Goal: Task Accomplishment & Management: Manage account settings

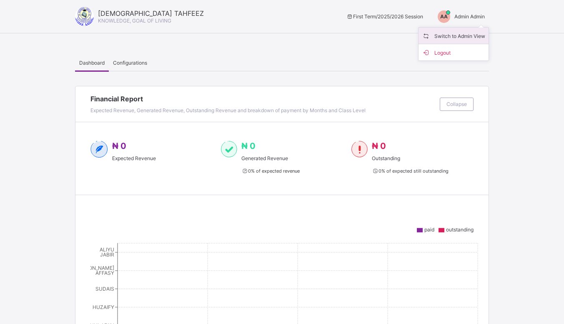
drag, startPoint x: 0, startPoint y: 0, endPoint x: 451, endPoint y: 33, distance: 452.1
click at [451, 33] on span "Switch to Admin View" at bounding box center [453, 36] width 63 height 10
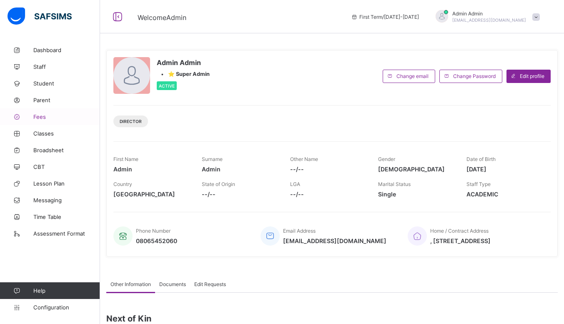
click at [50, 115] on span "Fees" at bounding box center [66, 116] width 67 height 7
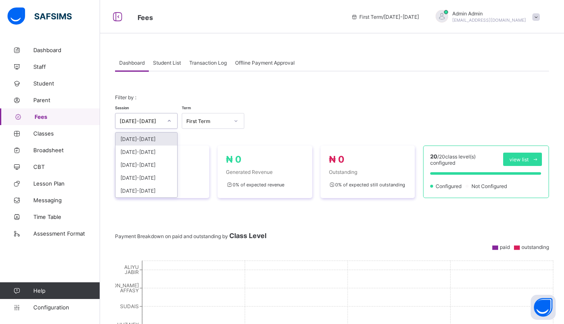
click at [168, 125] on icon at bounding box center [169, 121] width 5 height 8
click at [159, 151] on div "[DATE]-[DATE]" at bounding box center [147, 152] width 62 height 13
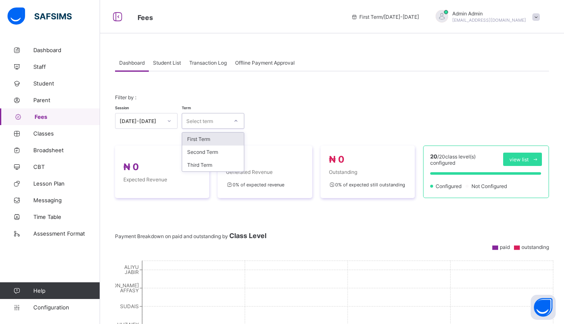
click at [231, 121] on div at bounding box center [236, 120] width 14 height 13
click at [210, 165] on div "Third Term" at bounding box center [213, 165] width 62 height 13
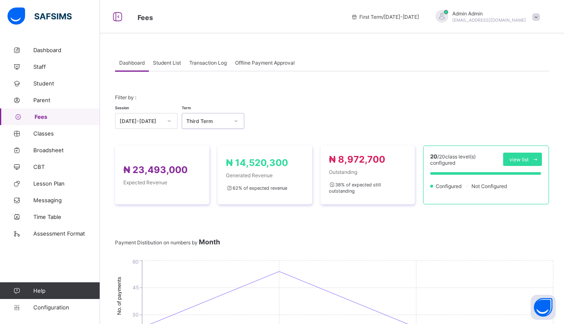
click at [166, 58] on div "Student List" at bounding box center [167, 62] width 36 height 17
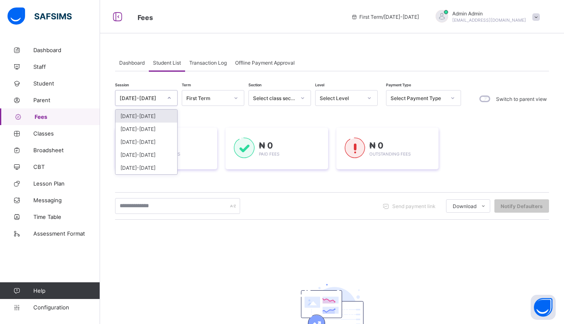
click at [169, 103] on div at bounding box center [169, 97] width 14 height 13
click at [156, 129] on div "[DATE]-[DATE]" at bounding box center [147, 129] width 62 height 13
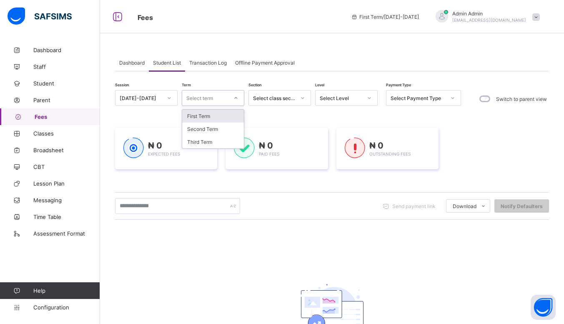
click at [223, 99] on div "Select term" at bounding box center [205, 98] width 46 height 12
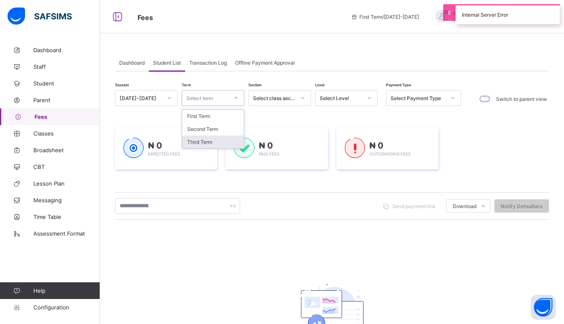
click at [212, 137] on div "Third Term" at bounding box center [213, 142] width 62 height 13
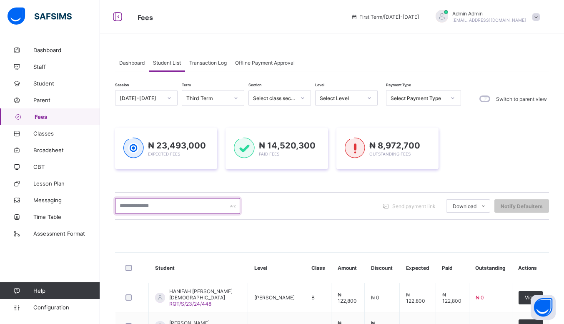
click at [178, 209] on input "text" at bounding box center [177, 206] width 125 height 16
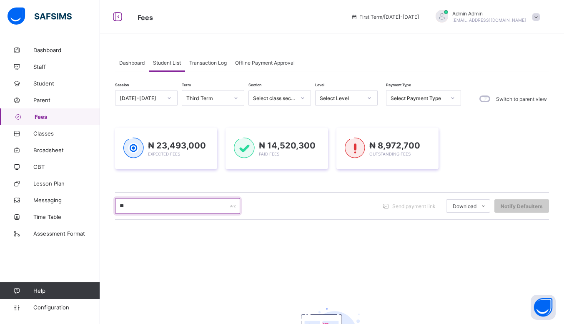
type input "*"
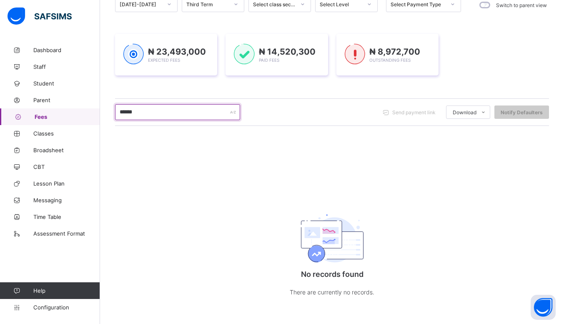
scroll to position [97, 0]
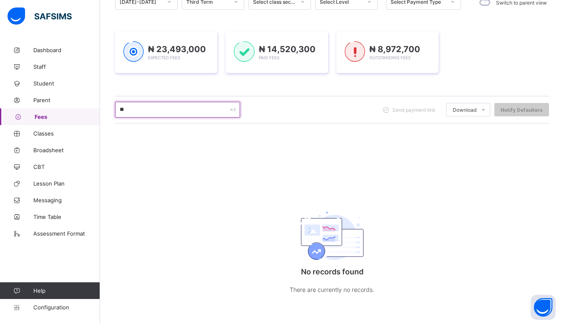
type input "*"
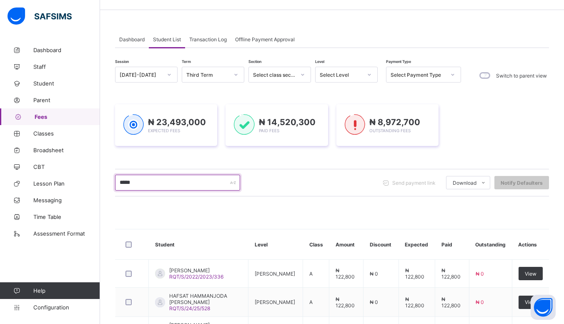
scroll to position [20, 0]
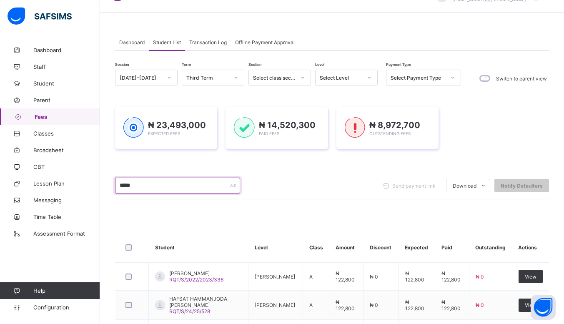
type input "*****"
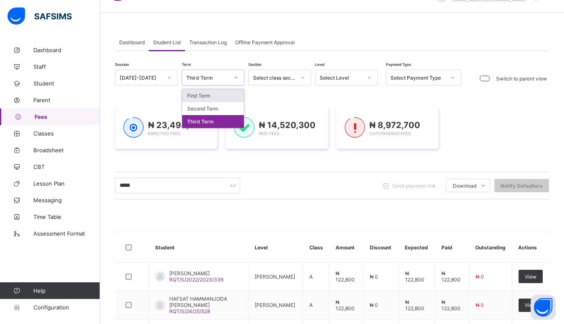
click at [227, 79] on div "Third Term" at bounding box center [207, 78] width 43 height 6
click at [216, 107] on div "Second Term" at bounding box center [213, 108] width 62 height 13
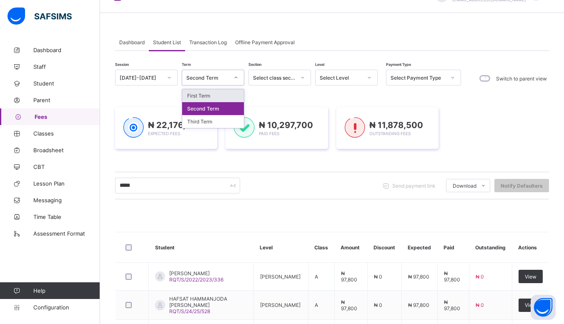
click at [233, 75] on div at bounding box center [236, 77] width 14 height 13
click at [208, 93] on div "First Term" at bounding box center [213, 95] width 62 height 13
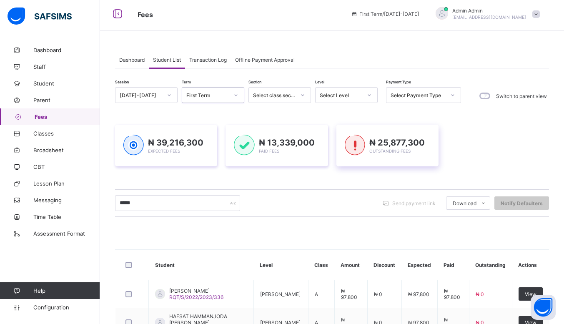
scroll to position [0, 0]
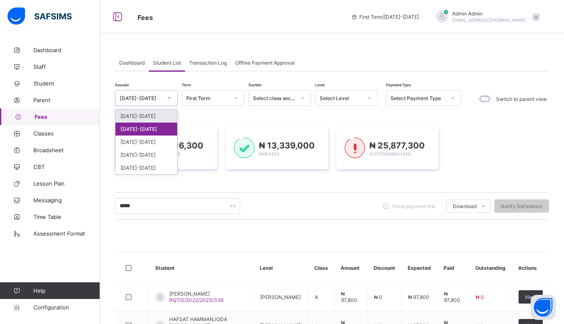
click at [171, 98] on icon at bounding box center [169, 98] width 5 height 8
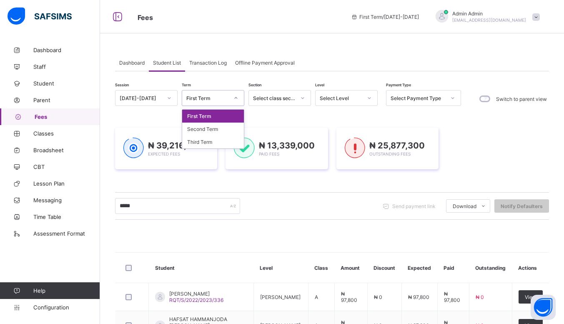
click at [234, 97] on icon at bounding box center [236, 98] width 5 height 8
click at [214, 131] on div "Second Term" at bounding box center [213, 129] width 62 height 13
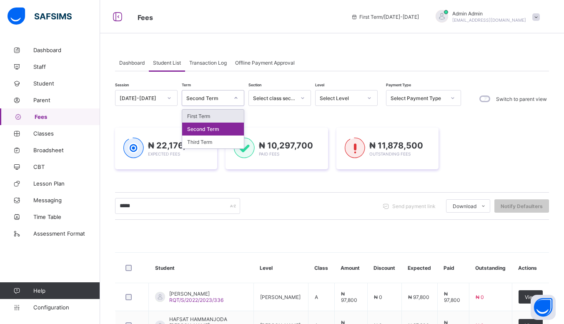
click at [239, 101] on div at bounding box center [236, 97] width 14 height 13
click at [205, 139] on div "Third Term" at bounding box center [213, 142] width 62 height 13
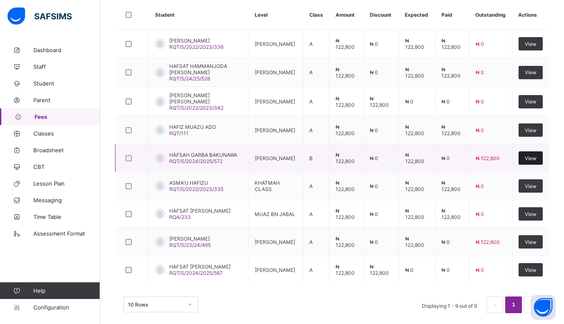
scroll to position [257, 0]
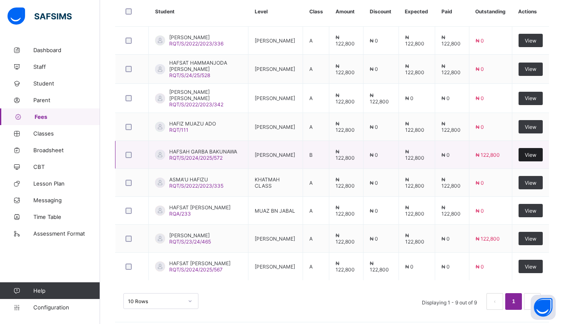
click at [539, 149] on div "View" at bounding box center [531, 154] width 24 height 13
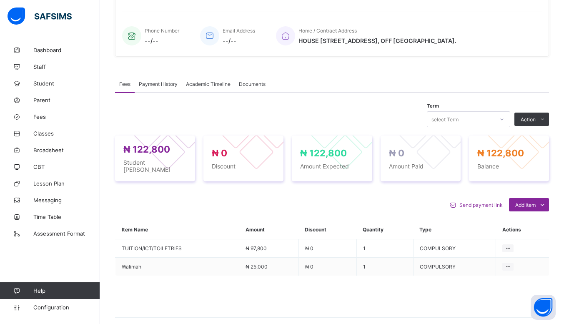
scroll to position [189, 0]
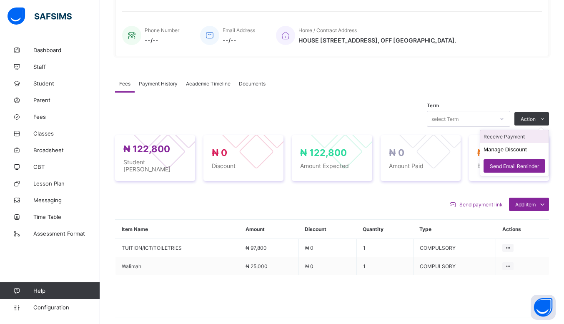
click at [526, 138] on li "Receive Payment" at bounding box center [515, 136] width 68 height 13
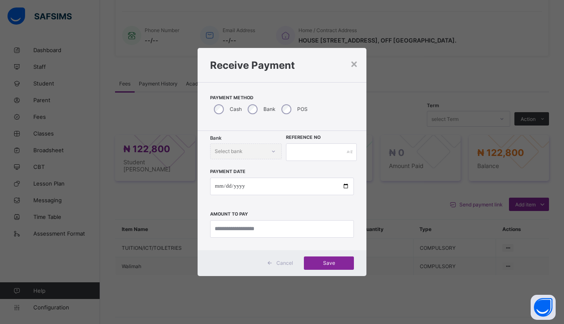
click at [255, 104] on div "Bank" at bounding box center [261, 110] width 34 height 18
click at [265, 145] on div "Select bank" at bounding box center [248, 151] width 73 height 16
click at [255, 167] on div "Jaiz Bank - Raudhatul Quran Academy" at bounding box center [249, 172] width 72 height 19
click at [301, 151] on input "text" at bounding box center [326, 152] width 72 height 18
type input "**********"
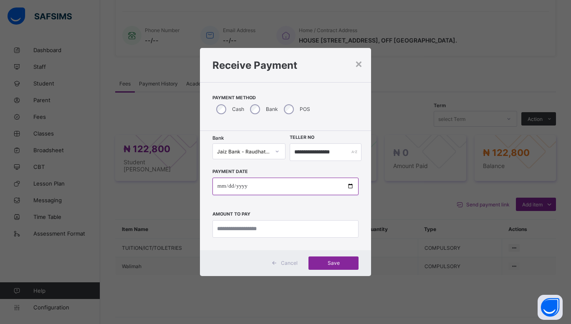
click at [352, 185] on input "date" at bounding box center [285, 187] width 146 height 18
type input "**********"
click at [264, 231] on input "currency" at bounding box center [285, 229] width 146 height 18
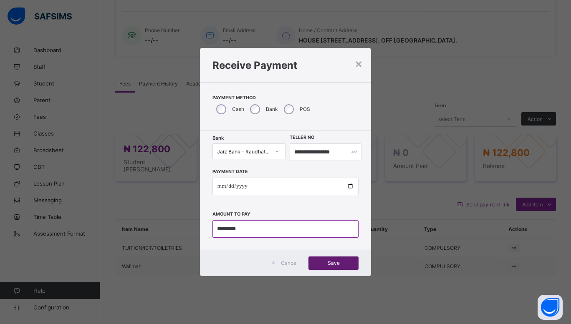
type input "*********"
click at [333, 264] on span "Save" at bounding box center [334, 263] width 38 height 6
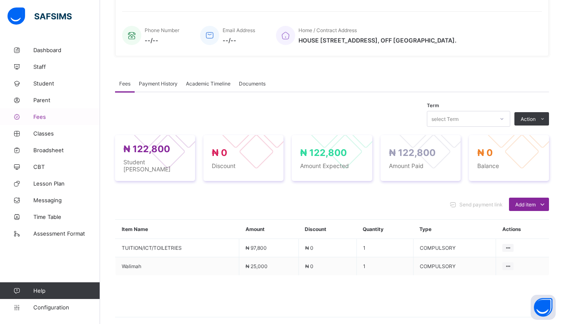
click at [53, 116] on span "Fees" at bounding box center [66, 116] width 67 height 7
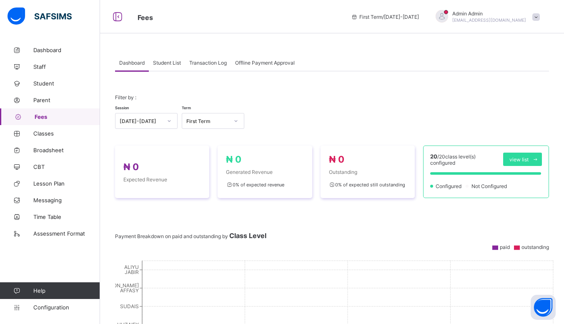
click at [172, 60] on span "Student List" at bounding box center [167, 63] width 28 height 6
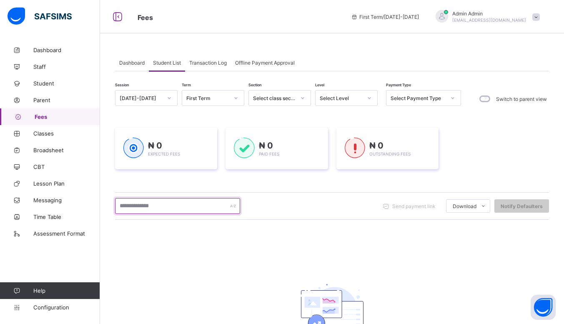
click at [186, 204] on input "text" at bounding box center [177, 206] width 125 height 16
type input "*"
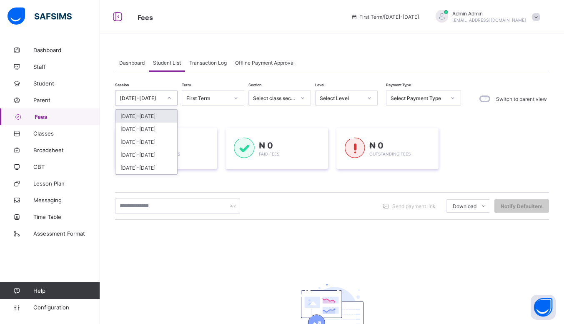
click at [164, 102] on div at bounding box center [169, 97] width 14 height 13
click at [162, 127] on div "[DATE]-[DATE]" at bounding box center [147, 129] width 62 height 13
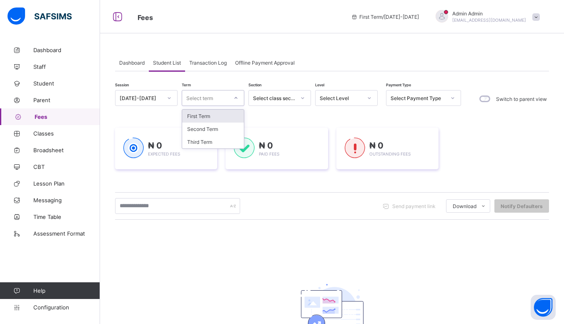
click at [226, 98] on div "Select term" at bounding box center [205, 98] width 46 height 12
click at [214, 138] on div "Third Term" at bounding box center [213, 142] width 62 height 13
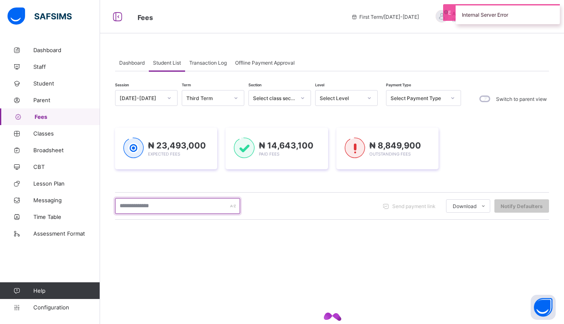
click at [181, 206] on input "text" at bounding box center [177, 206] width 125 height 16
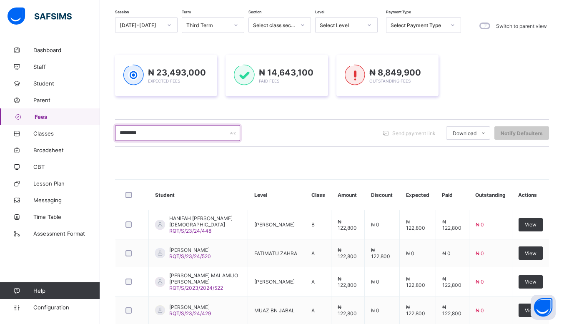
scroll to position [72, 0]
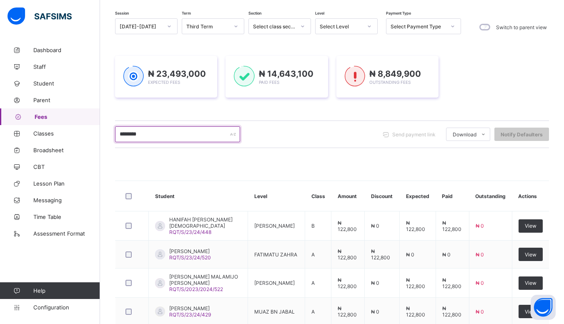
click at [118, 133] on input "********" at bounding box center [177, 134] width 125 height 16
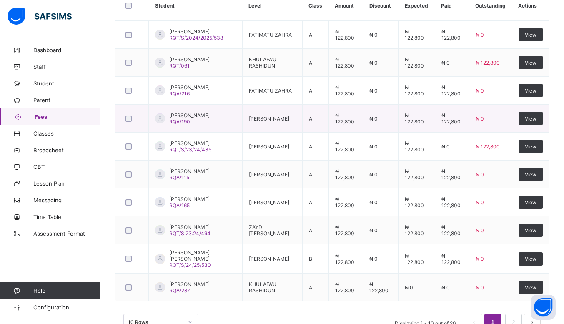
scroll to position [289, 0]
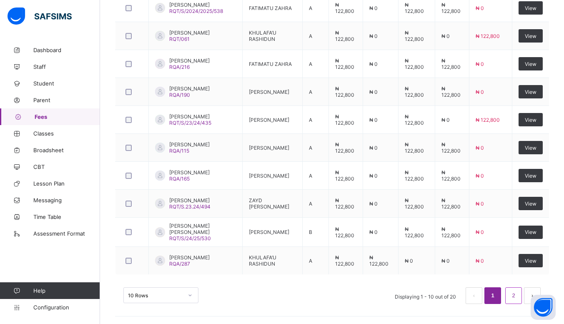
click at [518, 294] on link "2" at bounding box center [514, 295] width 8 height 11
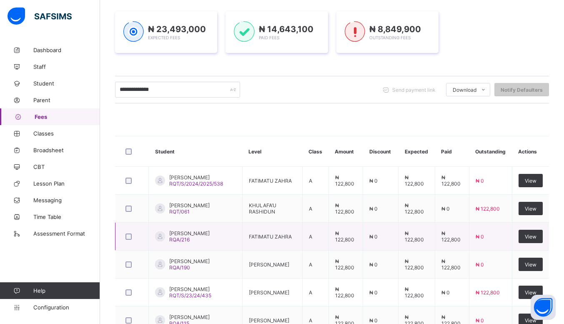
scroll to position [116, 0]
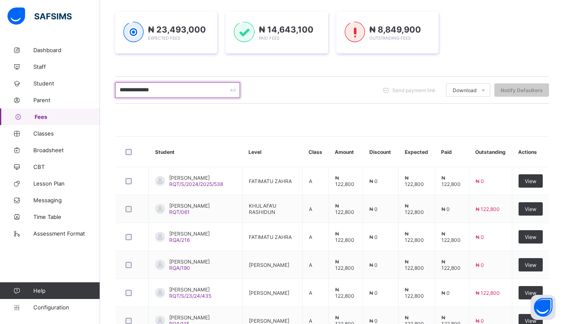
click at [166, 92] on input "**********" at bounding box center [177, 90] width 125 height 16
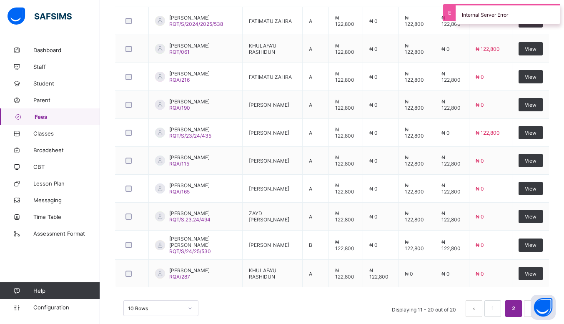
scroll to position [289, 0]
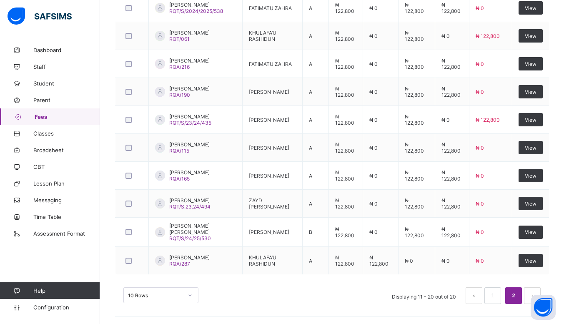
type input "**********"
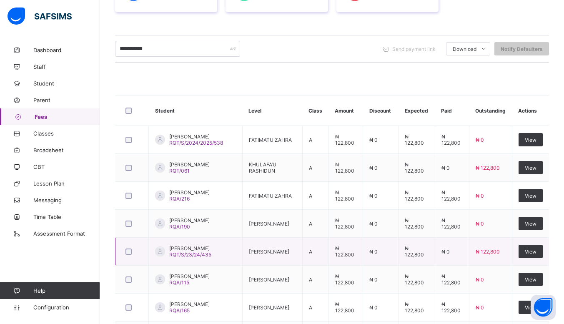
scroll to position [0, 0]
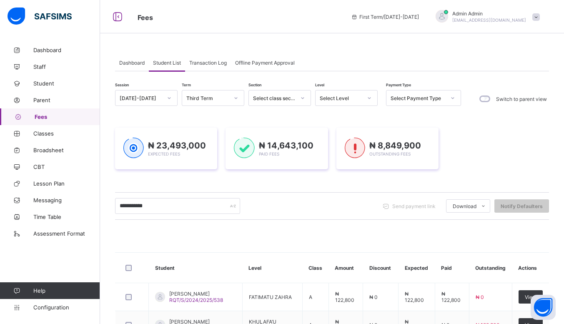
click at [68, 113] on link "Fees" at bounding box center [50, 116] width 100 height 17
click at [64, 116] on span "Fees" at bounding box center [67, 116] width 65 height 7
click at [55, 48] on span "Dashboard" at bounding box center [66, 50] width 67 height 7
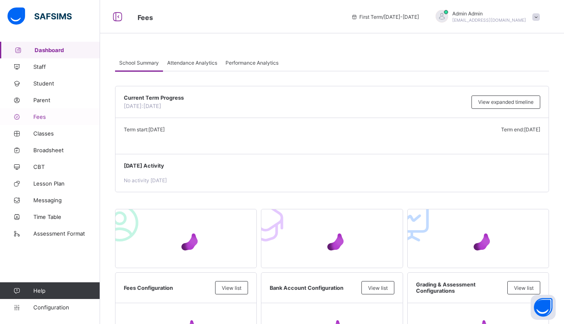
click at [42, 120] on link "Fees" at bounding box center [50, 116] width 100 height 17
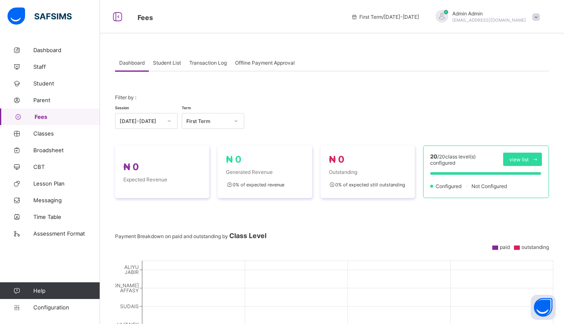
click at [171, 64] on span "Student List" at bounding box center [167, 63] width 28 height 6
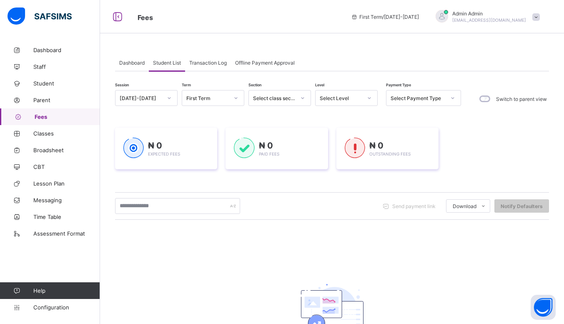
scroll to position [73, 0]
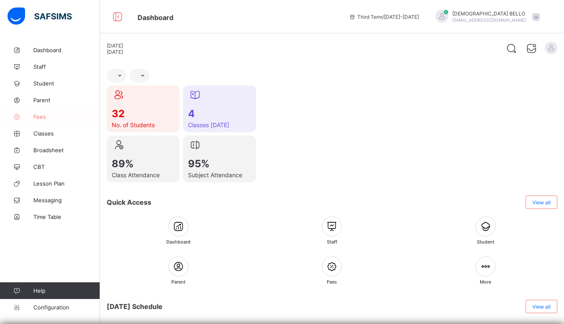
click at [56, 115] on span "Fees" at bounding box center [66, 116] width 67 height 7
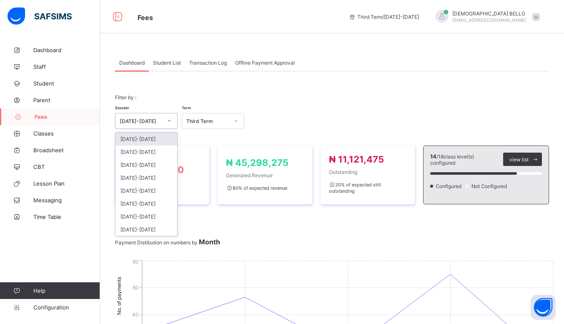
click at [156, 122] on div "[DATE]-[DATE]" at bounding box center [141, 121] width 43 height 6
click at [152, 136] on div "[DATE]-[DATE]" at bounding box center [147, 139] width 62 height 13
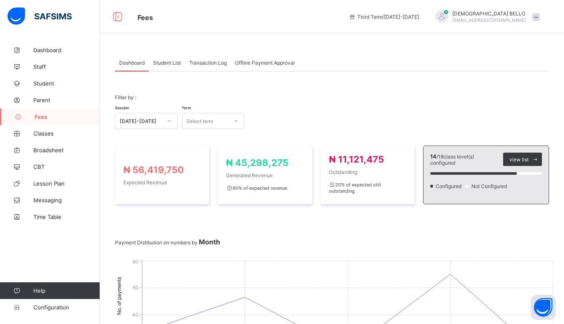
click at [175, 65] on span "Student List" at bounding box center [167, 63] width 28 height 6
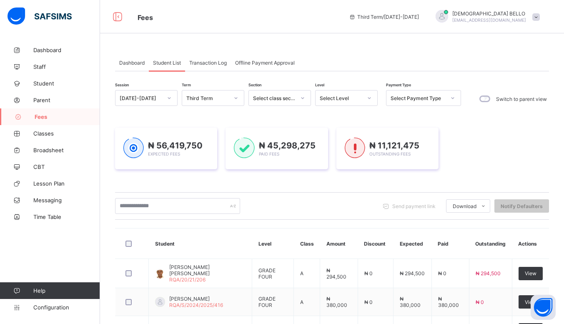
click at [132, 62] on span "Dashboard" at bounding box center [131, 63] width 25 height 6
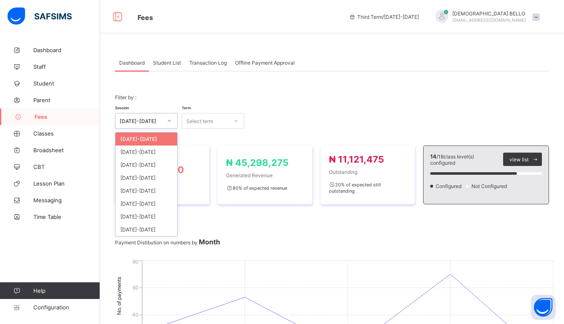
click at [167, 124] on div at bounding box center [169, 120] width 14 height 13
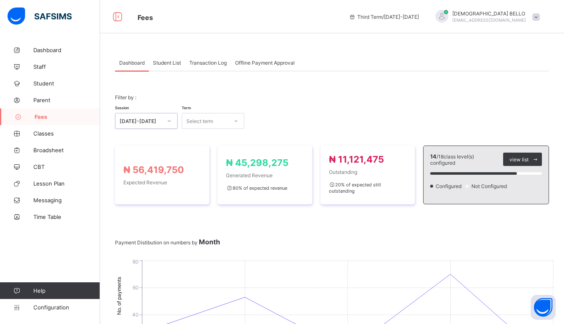
click at [167, 124] on icon at bounding box center [169, 121] width 5 height 8
click at [221, 122] on div "Select term" at bounding box center [205, 121] width 46 height 12
click at [213, 136] on div "First Term" at bounding box center [213, 139] width 62 height 13
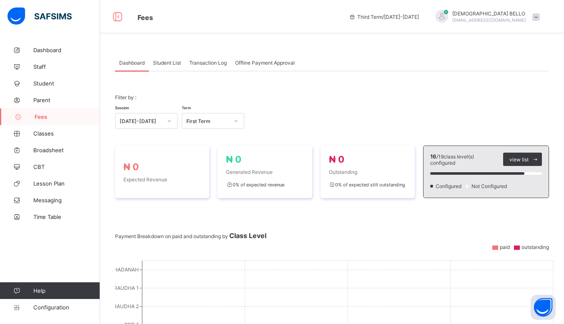
click at [272, 66] on div "Offline Payment Approval" at bounding box center [265, 62] width 68 height 17
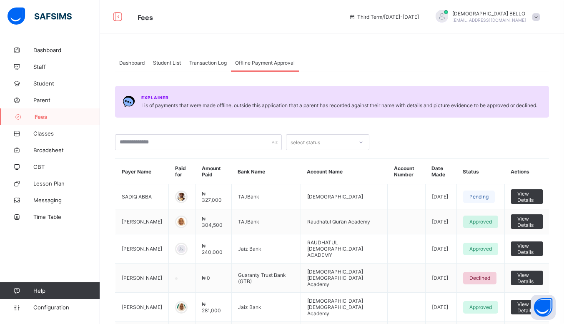
click at [141, 63] on span "Dashboard" at bounding box center [131, 63] width 25 height 6
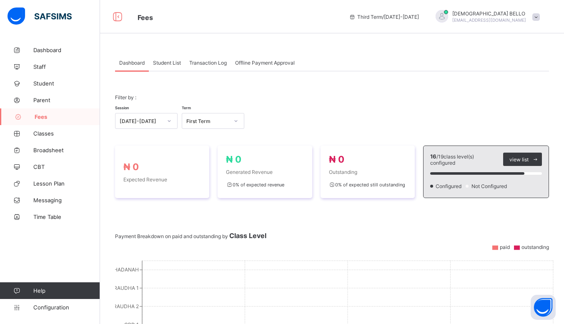
click at [163, 64] on span "Student List" at bounding box center [167, 63] width 28 height 6
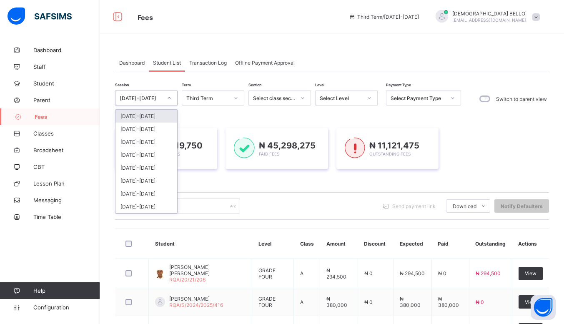
click at [168, 95] on icon at bounding box center [169, 98] width 5 height 8
click at [157, 119] on div "[DATE]-[DATE]" at bounding box center [147, 116] width 62 height 13
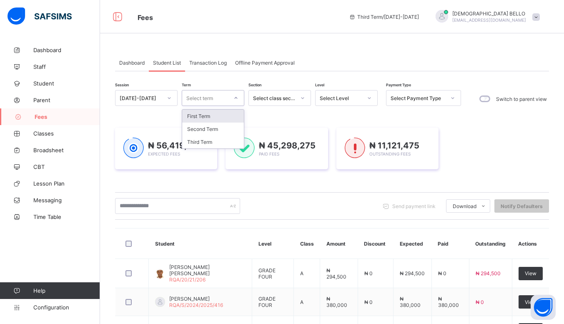
click at [229, 101] on div at bounding box center [236, 98] width 16 height 15
click at [217, 113] on div "First Term" at bounding box center [213, 116] width 62 height 13
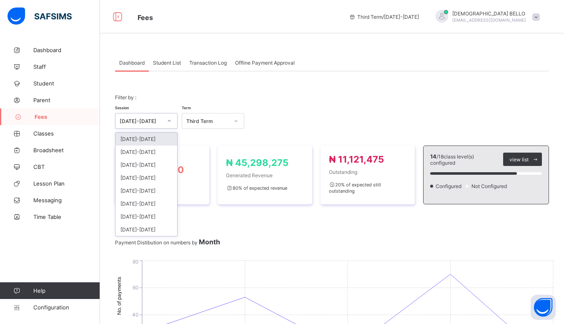
click at [155, 138] on div "[DATE]-[DATE]" at bounding box center [147, 139] width 62 height 13
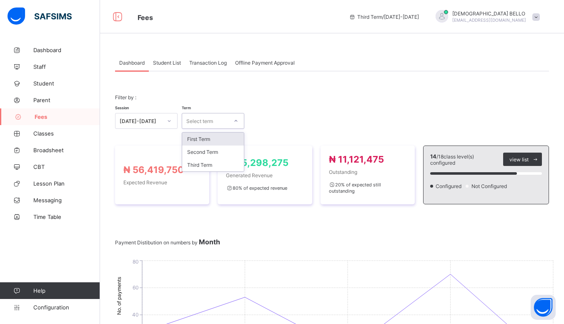
click at [225, 122] on div "Select term" at bounding box center [205, 121] width 46 height 12
click at [217, 142] on div "First Term" at bounding box center [213, 139] width 62 height 13
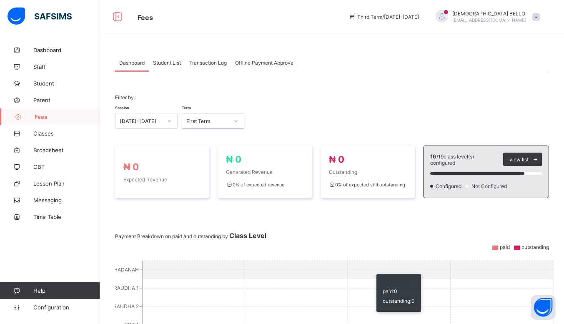
click at [441, 193] on div "16 / 19 class level(s) configured view list Configured Not Configured" at bounding box center [486, 172] width 126 height 53
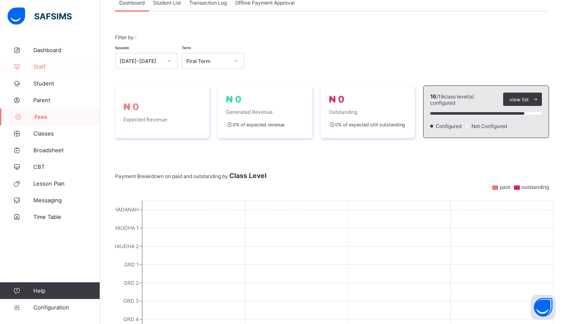
scroll to position [59, 0]
click at [479, 25] on div "Filter by : Session 2025-2026 Term First Term ₦ 0 Expected Revenue ₦ 0 Generate…" at bounding box center [332, 269] width 434 height 515
click at [57, 304] on link "Configuration" at bounding box center [50, 307] width 100 height 17
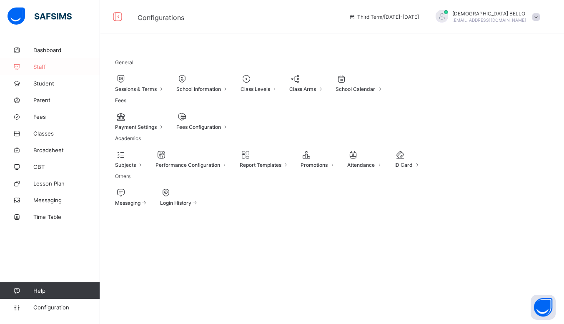
scroll to position [3, 0]
click at [142, 86] on span "Sessions & Terms" at bounding box center [136, 89] width 42 height 6
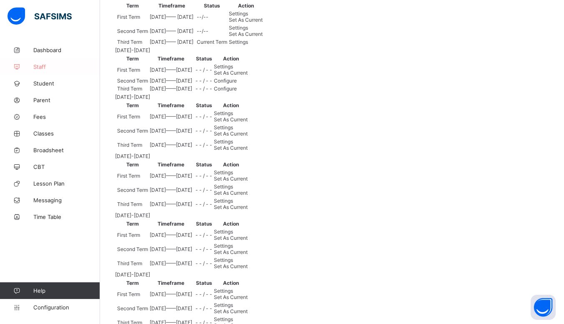
scroll to position [124, 0]
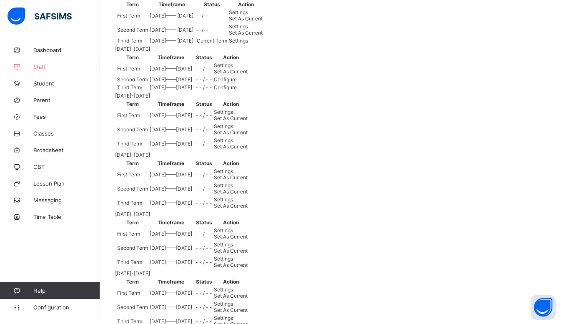
click at [248, 75] on span "Set As Current" at bounding box center [231, 71] width 34 height 6
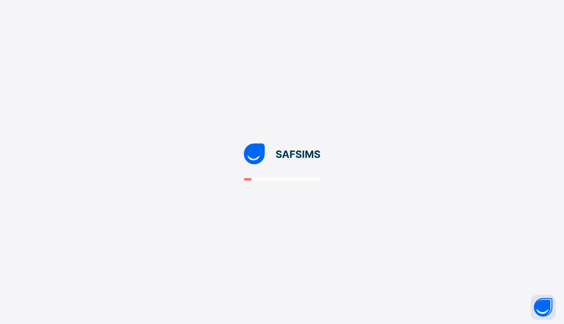
scroll to position [0, 0]
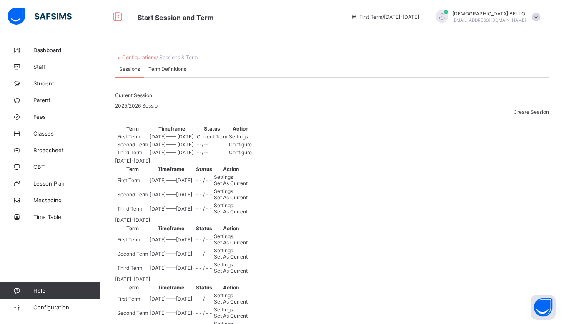
click at [60, 117] on span "Fees" at bounding box center [66, 116] width 67 height 7
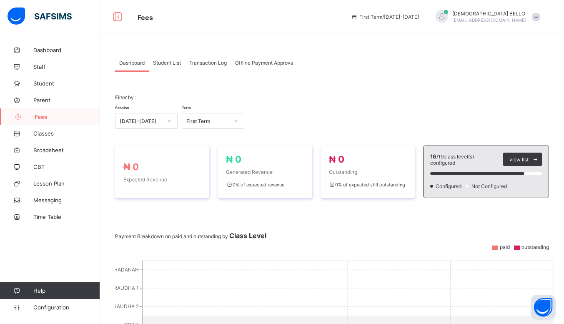
click at [54, 304] on span "Configuration" at bounding box center [66, 307] width 66 height 7
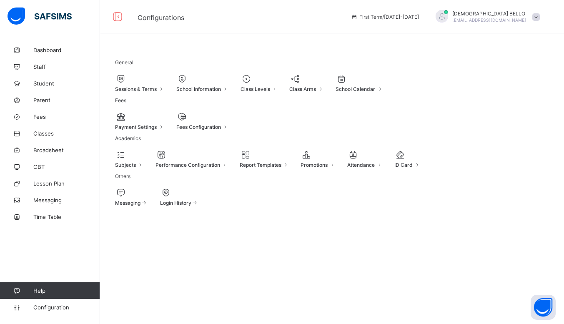
click at [228, 124] on span at bounding box center [202, 123] width 52 height 2
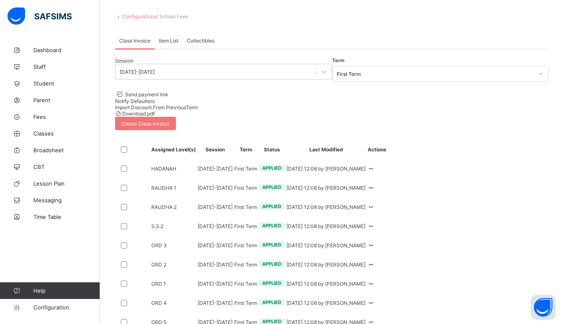
scroll to position [14, 0]
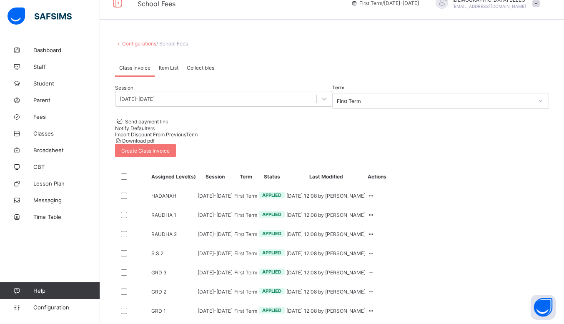
click at [169, 71] on span "Item List" at bounding box center [169, 68] width 20 height 6
click at [200, 71] on span "Collectibles" at bounding box center [201, 68] width 28 height 6
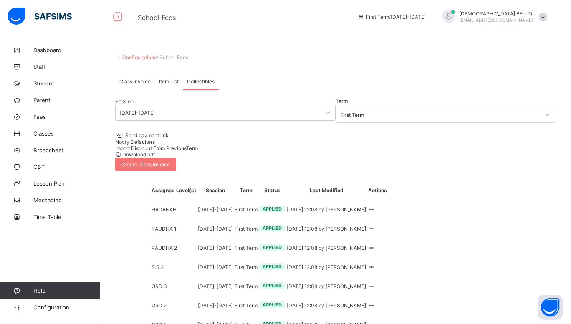
click at [123, 85] on span "Class Invoice" at bounding box center [134, 81] width 31 height 6
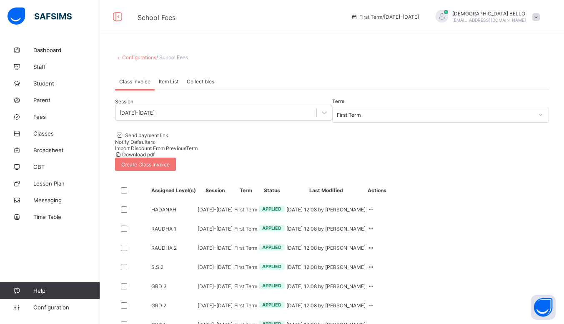
click at [165, 208] on td "HADANAH" at bounding box center [173, 209] width 45 height 18
click at [233, 214] on td "[DATE]-[DATE]" at bounding box center [215, 209] width 36 height 18
click at [285, 208] on td "Applied" at bounding box center [272, 209] width 27 height 18
click at [0, 0] on div "Edit Invoice" at bounding box center [0, 0] width 0 height 0
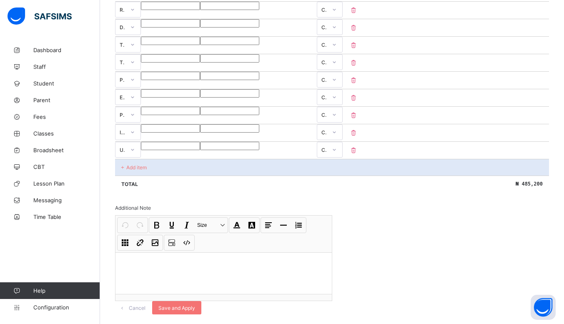
scroll to position [290, 0]
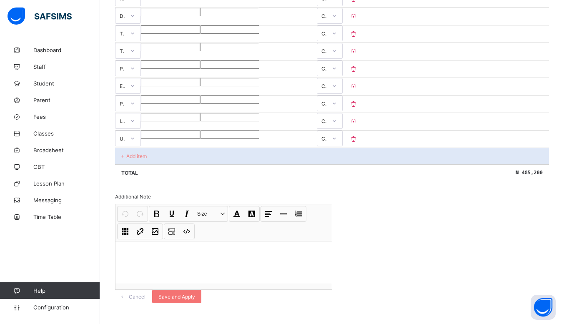
click at [195, 294] on span "Save and Apply" at bounding box center [177, 297] width 37 height 6
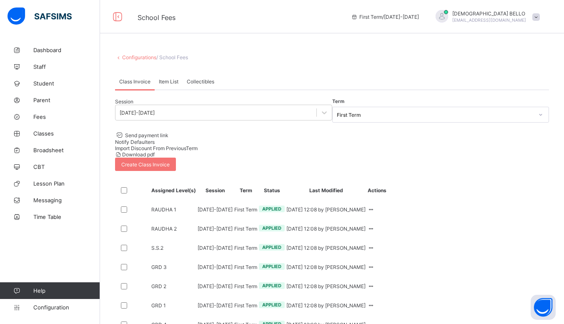
click at [48, 115] on span "Fees" at bounding box center [66, 116] width 67 height 7
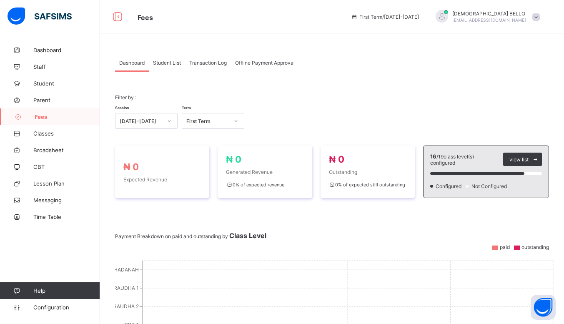
click at [174, 61] on span "Student List" at bounding box center [167, 63] width 28 height 6
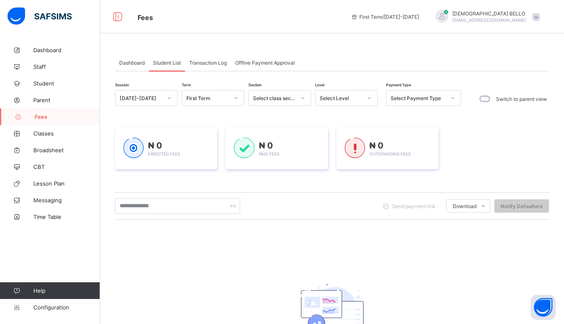
click at [133, 60] on span "Dashboard" at bounding box center [131, 63] width 25 height 6
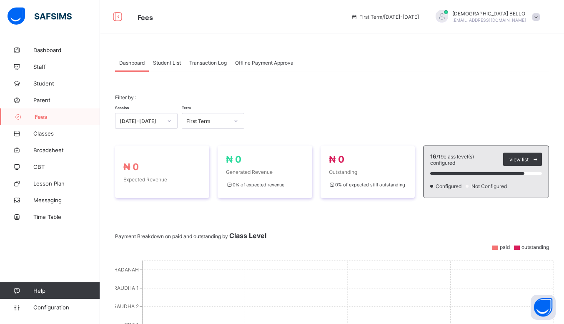
click at [163, 63] on span "Student List" at bounding box center [167, 63] width 28 height 6
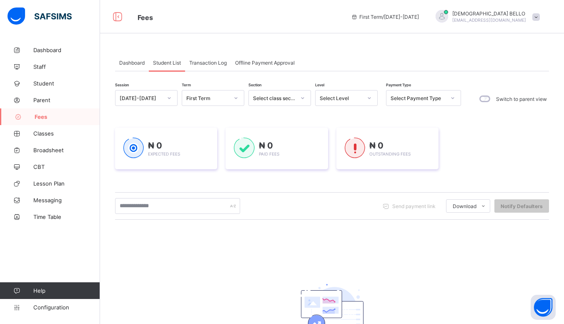
click at [54, 310] on span "Configuration" at bounding box center [66, 307] width 66 height 7
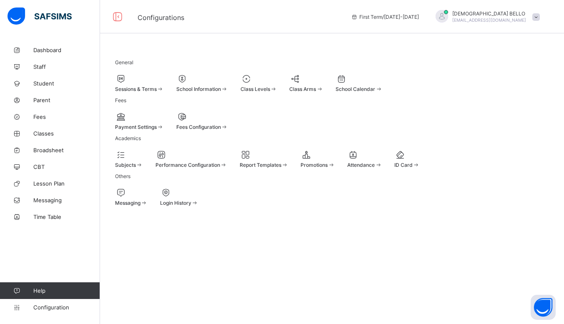
click at [228, 130] on div "Fees Configuration" at bounding box center [202, 127] width 52 height 6
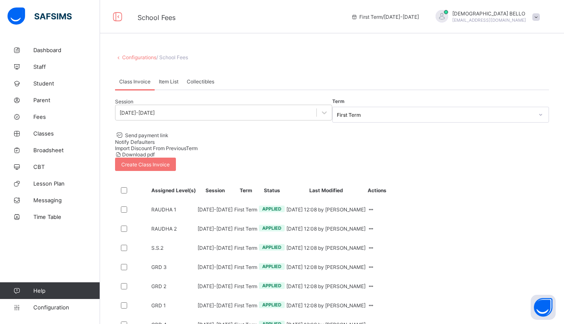
click at [0, 0] on div "Edit Invoice" at bounding box center [0, 0] width 0 height 0
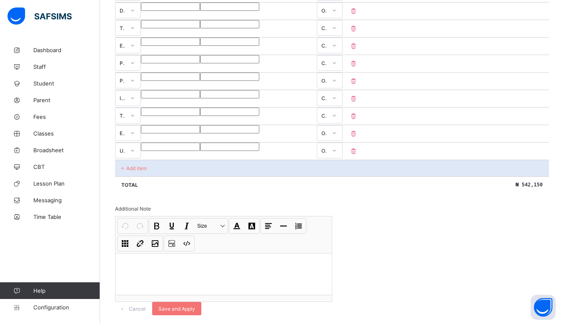
scroll to position [308, 0]
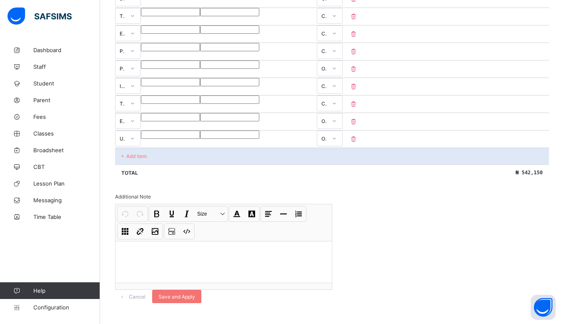
click at [195, 294] on span "Save and Apply" at bounding box center [177, 297] width 37 height 6
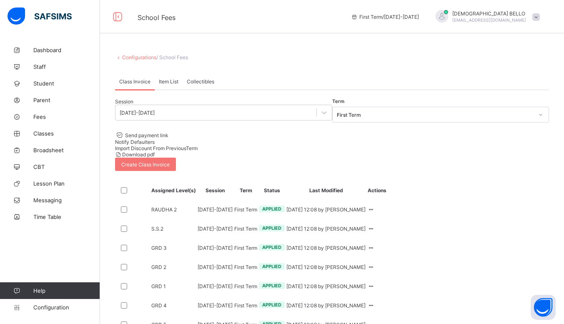
click at [56, 51] on span "Dashboard" at bounding box center [66, 50] width 67 height 7
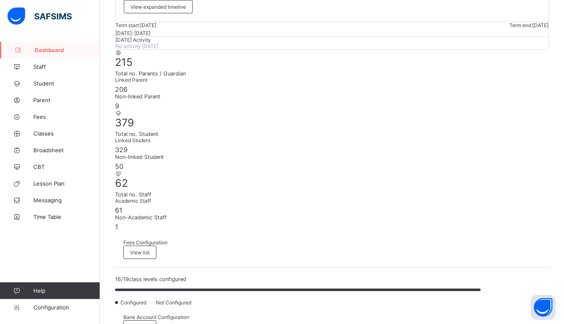
scroll to position [128, 0]
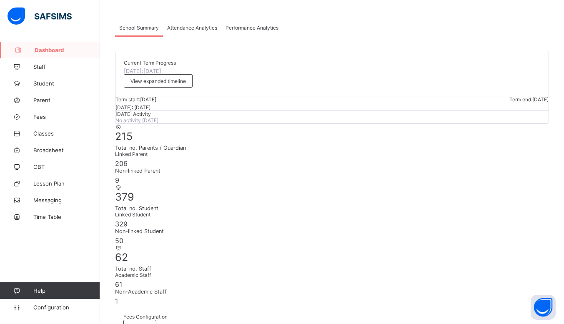
scroll to position [0, 0]
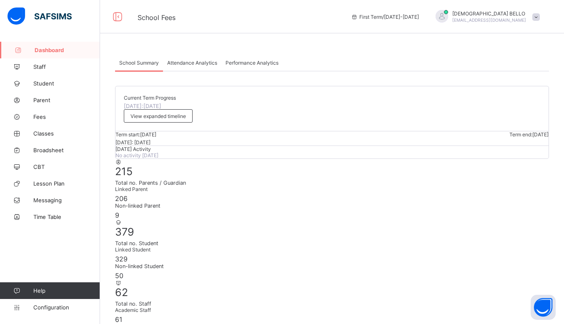
click at [49, 114] on span "Fees" at bounding box center [66, 116] width 67 height 7
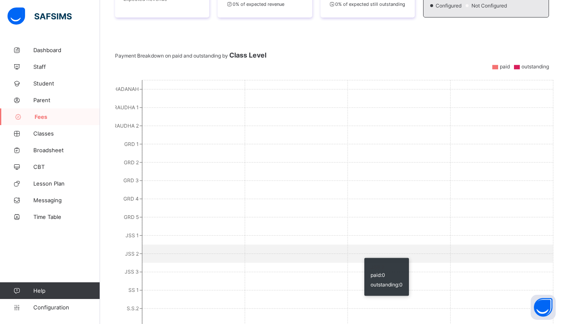
scroll to position [282, 0]
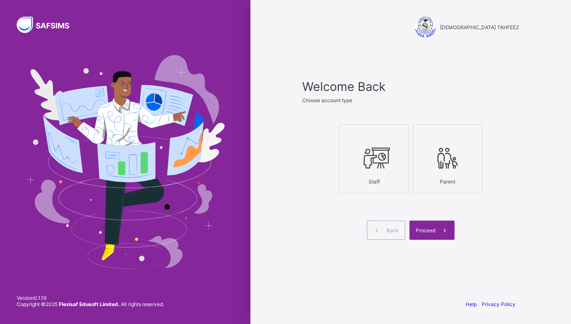
click at [359, 162] on icon at bounding box center [373, 158] width 29 height 25
click at [440, 225] on span at bounding box center [444, 230] width 19 height 19
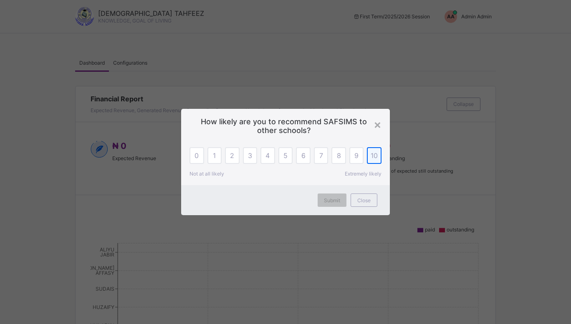
click at [377, 161] on div "10" at bounding box center [374, 155] width 15 height 17
click at [378, 125] on div "×" at bounding box center [377, 124] width 8 height 14
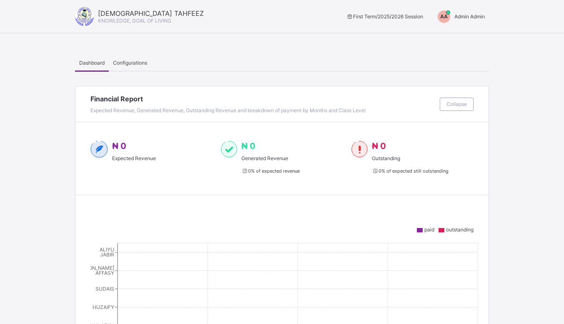
click at [470, 16] on span "Admin Admin" at bounding box center [470, 16] width 30 height 6
click at [461, 33] on span "Switch to Admin View" at bounding box center [453, 36] width 63 height 10
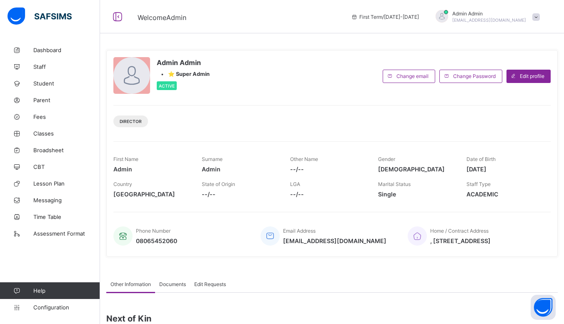
click at [58, 118] on span "Fees" at bounding box center [66, 116] width 67 height 7
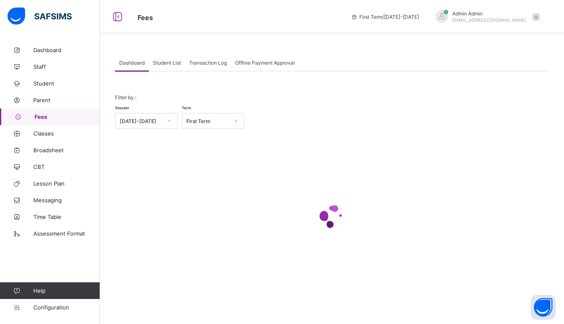
click at [173, 61] on span "Student List" at bounding box center [167, 63] width 28 height 6
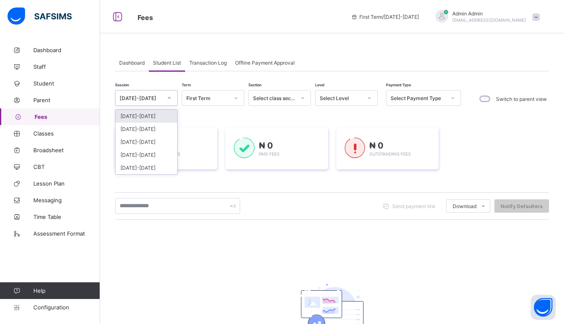
click at [169, 100] on icon at bounding box center [169, 98] width 5 height 8
click at [155, 129] on div "[DATE]-[DATE]" at bounding box center [147, 129] width 62 height 13
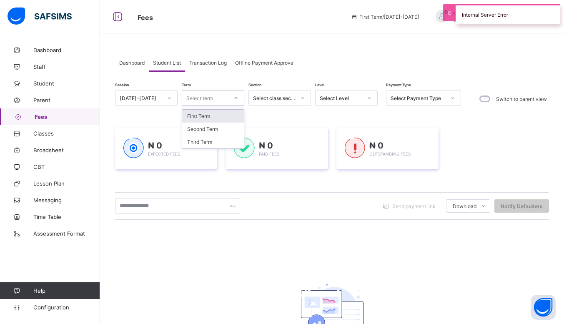
click at [226, 96] on div "Select term" at bounding box center [205, 98] width 46 height 12
click at [218, 143] on div "Third Term" at bounding box center [213, 142] width 62 height 13
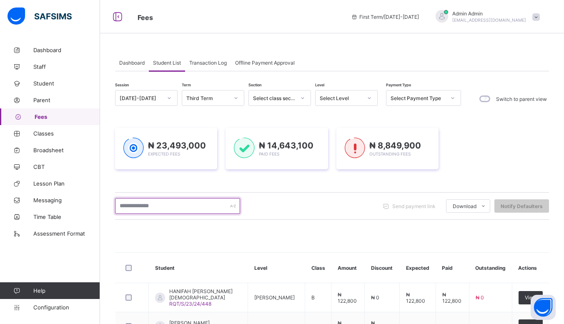
click at [168, 210] on input "text" at bounding box center [177, 206] width 125 height 16
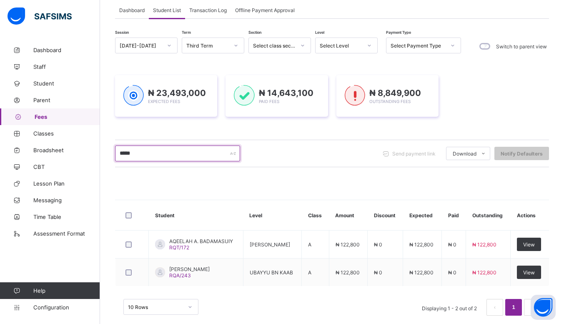
scroll to position [65, 0]
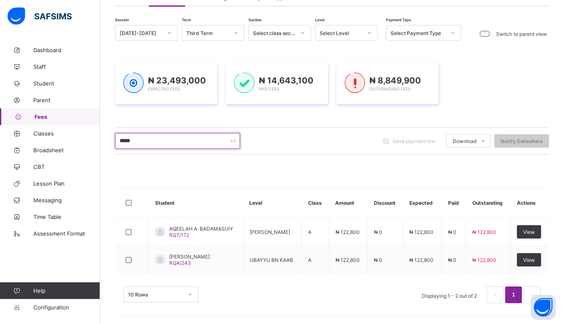
type input "*****"
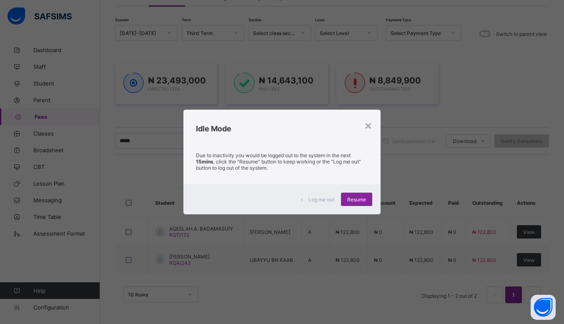
click at [494, 73] on div "× Idle Mode Due to inactivity you would be logged out to the system in the next…" at bounding box center [282, 162] width 564 height 324
click at [487, 68] on div "× Idle Mode Due to inactivity you would be logged out to the system in the next…" at bounding box center [282, 162] width 564 height 324
click at [372, 124] on div "×" at bounding box center [369, 125] width 8 height 14
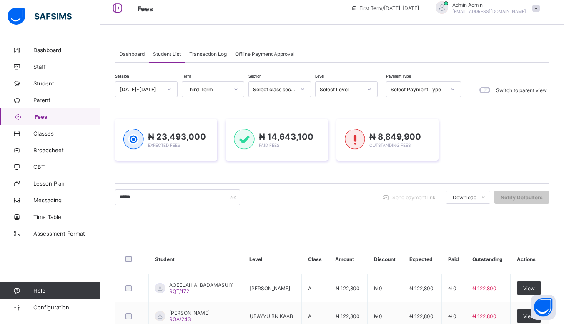
scroll to position [0, 0]
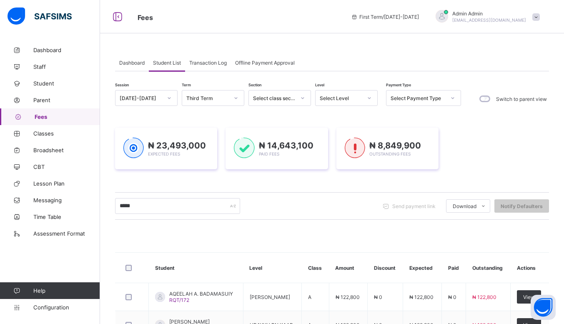
click at [315, 15] on span "Fees" at bounding box center [238, 16] width 201 height 11
